Goal: Task Accomplishment & Management: Use online tool/utility

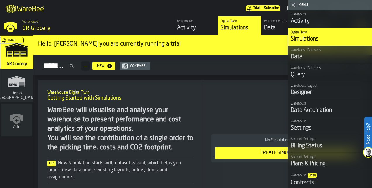
click at [293, 6] on icon "button-toggle-Close me" at bounding box center [293, 4] width 7 height 7
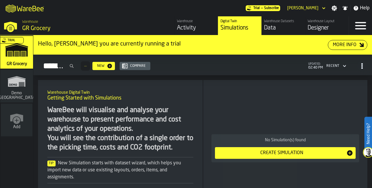
click at [327, 31] on div "Designer" at bounding box center [326, 28] width 39 height 8
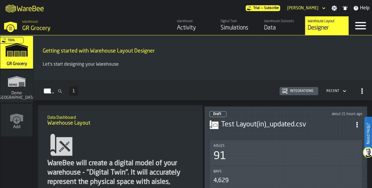
click at [241, 111] on div "Draft about 21 hours ago" at bounding box center [285, 114] width 153 height 6
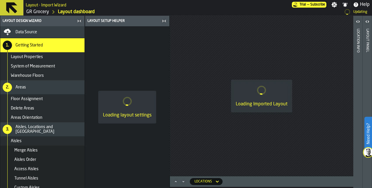
click at [164, 22] on icon "button-toggle-Close me" at bounding box center [163, 21] width 7 height 7
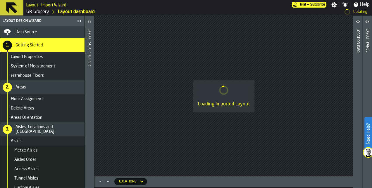
click at [79, 20] on icon "button-toggle-Close me" at bounding box center [79, 21] width 7 height 7
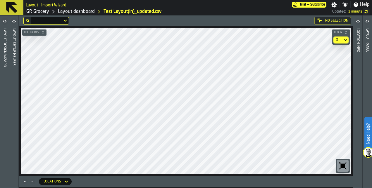
click at [84, 188] on html "Need Help? Layout - Import Wizard Trial — Subscribe Settings Notifications Help…" at bounding box center [186, 94] width 372 height 188
